Goal: Information Seeking & Learning: Learn about a topic

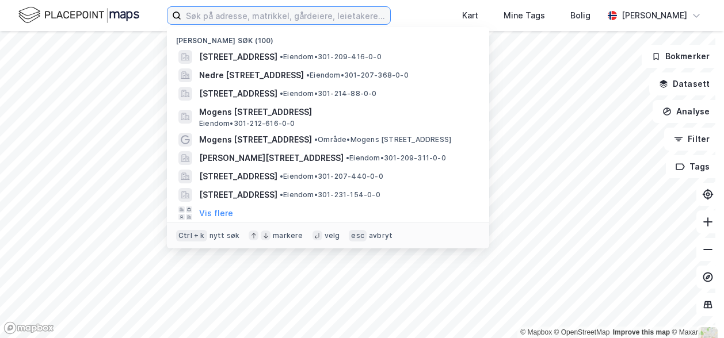
click at [234, 16] on input at bounding box center [285, 15] width 209 height 17
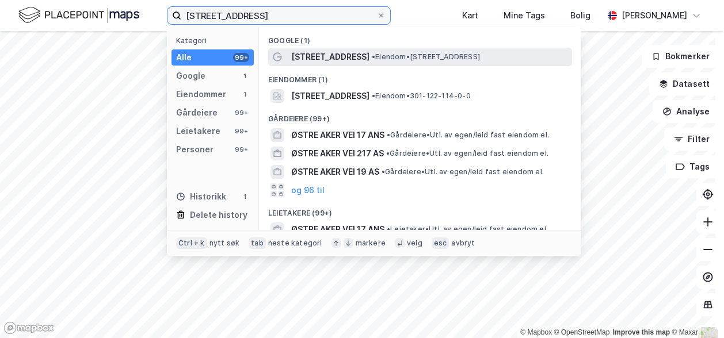
type input "østre aker vei 17"
click at [304, 58] on span "Østre Aker vei 17" at bounding box center [330, 57] width 78 height 14
